Goal: Task Accomplishment & Management: Manage account settings

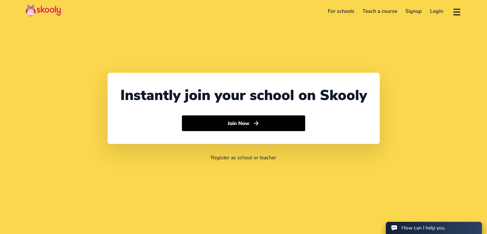
select select "91"
select select "[GEOGRAPHIC_DATA]"
select select "[GEOGRAPHIC_DATA]/[GEOGRAPHIC_DATA]"
click at [434, 13] on link "Login" at bounding box center [436, 11] width 21 height 10
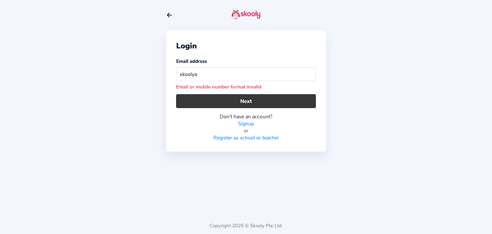
type input "skoolya"
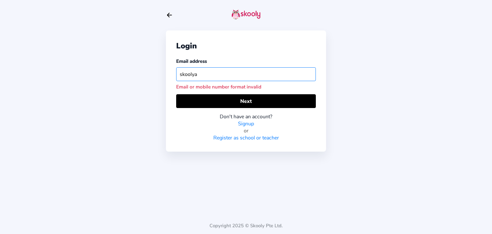
drag, startPoint x: 222, startPoint y: 103, endPoint x: 195, endPoint y: 71, distance: 41.3
click at [195, 71] on input "skoolya" at bounding box center [246, 74] width 140 height 14
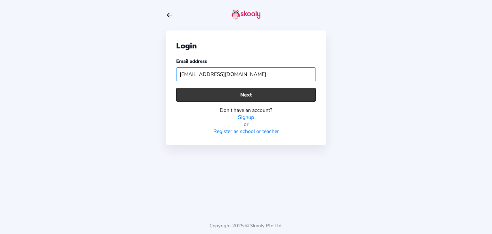
type input "[EMAIL_ADDRESS][DOMAIN_NAME]"
click at [219, 95] on button "Next" at bounding box center [246, 95] width 140 height 14
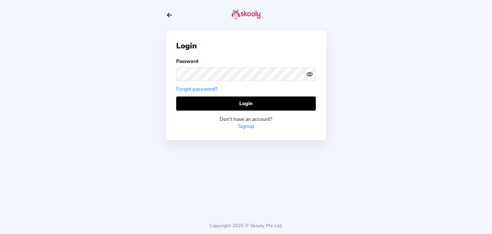
drag, startPoint x: 202, startPoint y: 109, endPoint x: 202, endPoint y: 113, distance: 4.2
click at [203, 113] on div "Login Don't have an account? Signup" at bounding box center [246, 112] width 140 height 33
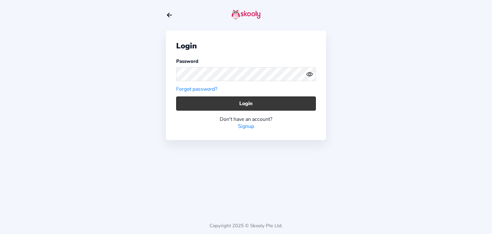
click at [200, 109] on button "Login" at bounding box center [246, 103] width 140 height 14
